Goal: Participate in discussion: Engage in conversation with other users on a specific topic

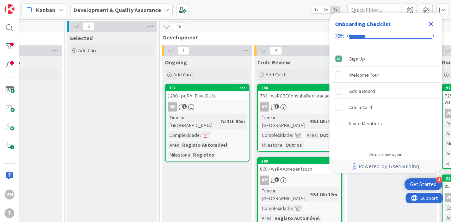
scroll to position [0, 237]
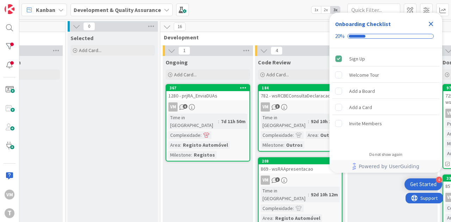
click at [210, 112] on link "367 1280 - prjRA_EnviaDUAs VM 6 Time in [GEOGRAPHIC_DATA] : 7d 11h 50m Complexi…" at bounding box center [208, 123] width 85 height 78
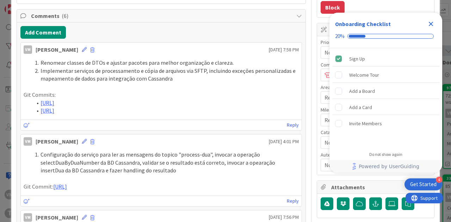
scroll to position [176, 0]
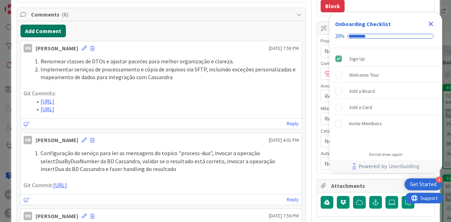
click at [49, 32] on button "Add Comment" at bounding box center [42, 31] width 45 height 13
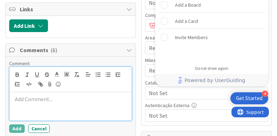
type textarea "x"
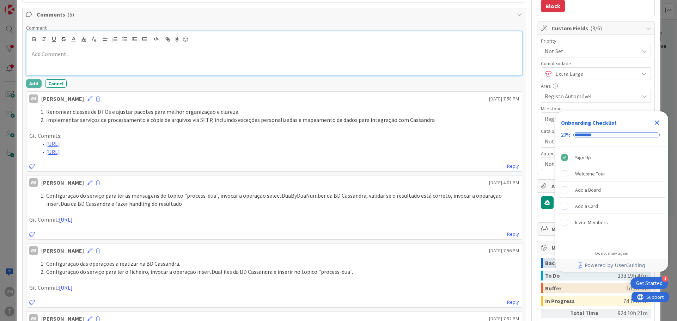
scroll to position [0, 138]
click at [113, 39] on icon "button" at bounding box center [115, 39] width 6 height 6
click at [76, 63] on li at bounding box center [278, 62] width 481 height 8
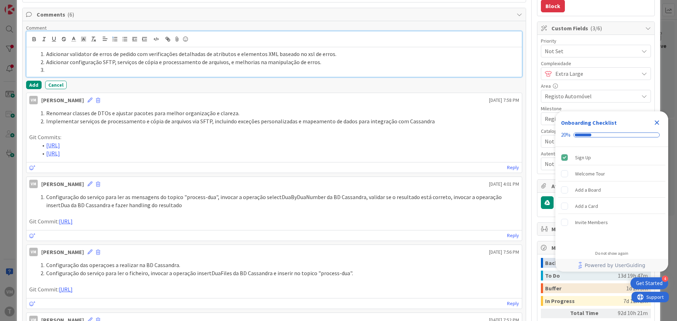
click at [136, 71] on li at bounding box center [278, 70] width 481 height 8
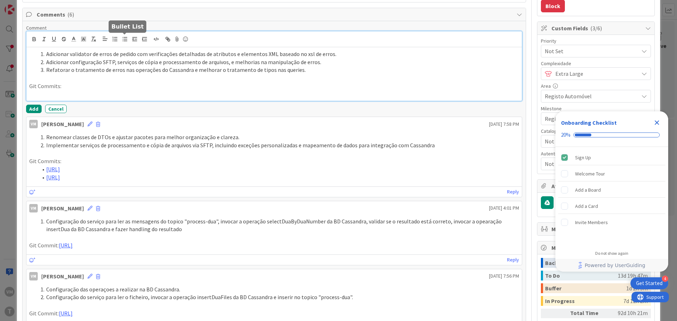
click at [127, 41] on line "button" at bounding box center [125, 41] width 3 height 0
click at [85, 95] on li at bounding box center [278, 94] width 481 height 8
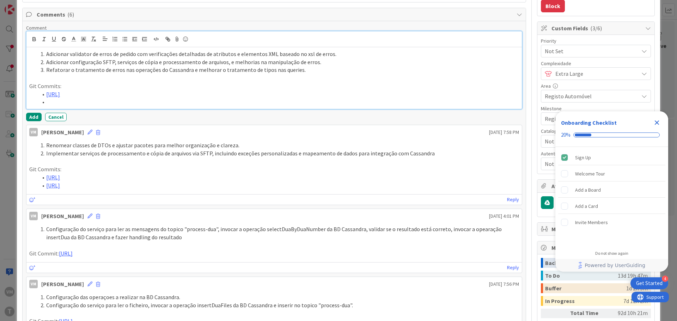
click at [110, 105] on li at bounding box center [278, 102] width 481 height 8
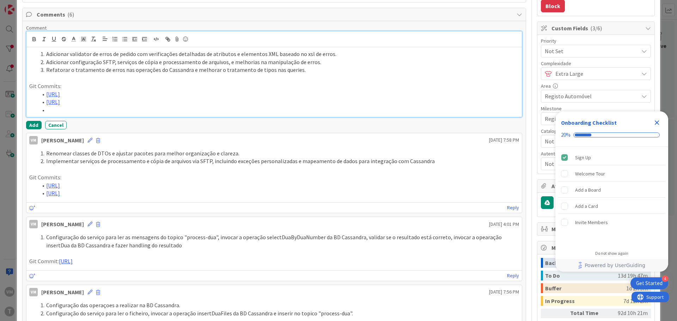
click at [139, 110] on li at bounding box center [278, 110] width 481 height 8
click at [32, 127] on button "Add" at bounding box center [34, 125] width 16 height 8
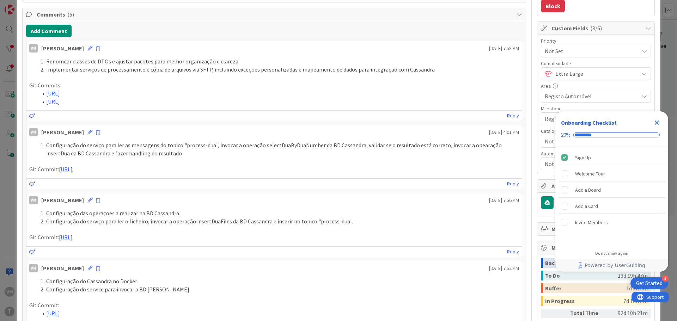
type textarea "x"
